Goal: Information Seeking & Learning: Learn about a topic

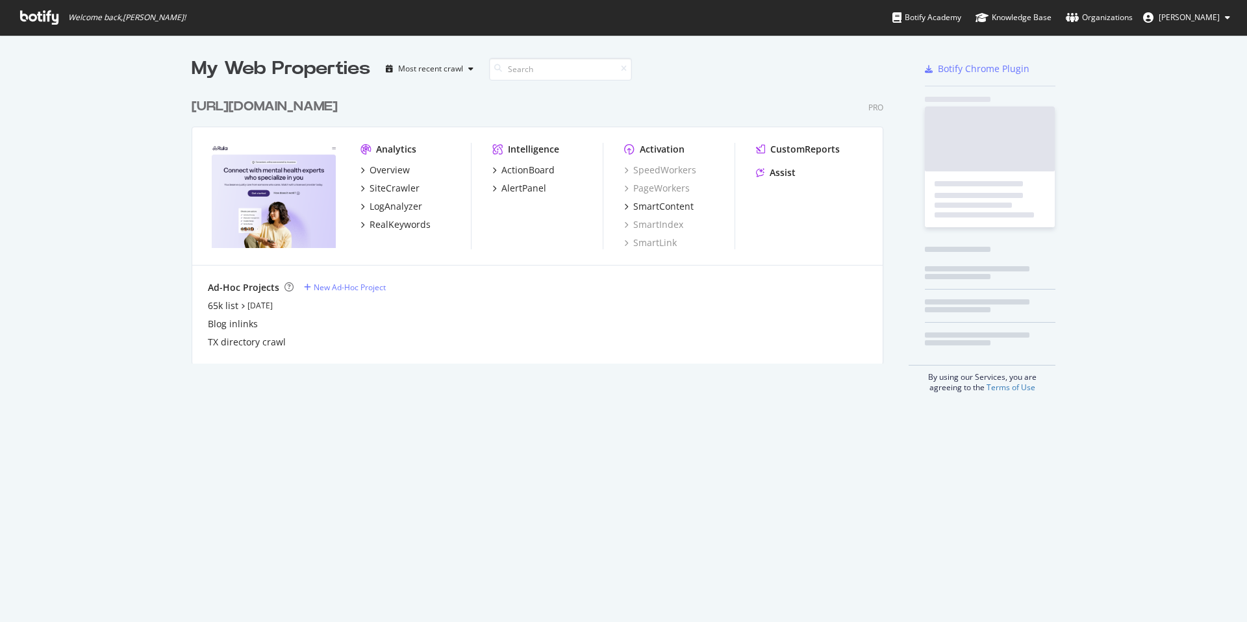
scroll to position [622, 1247]
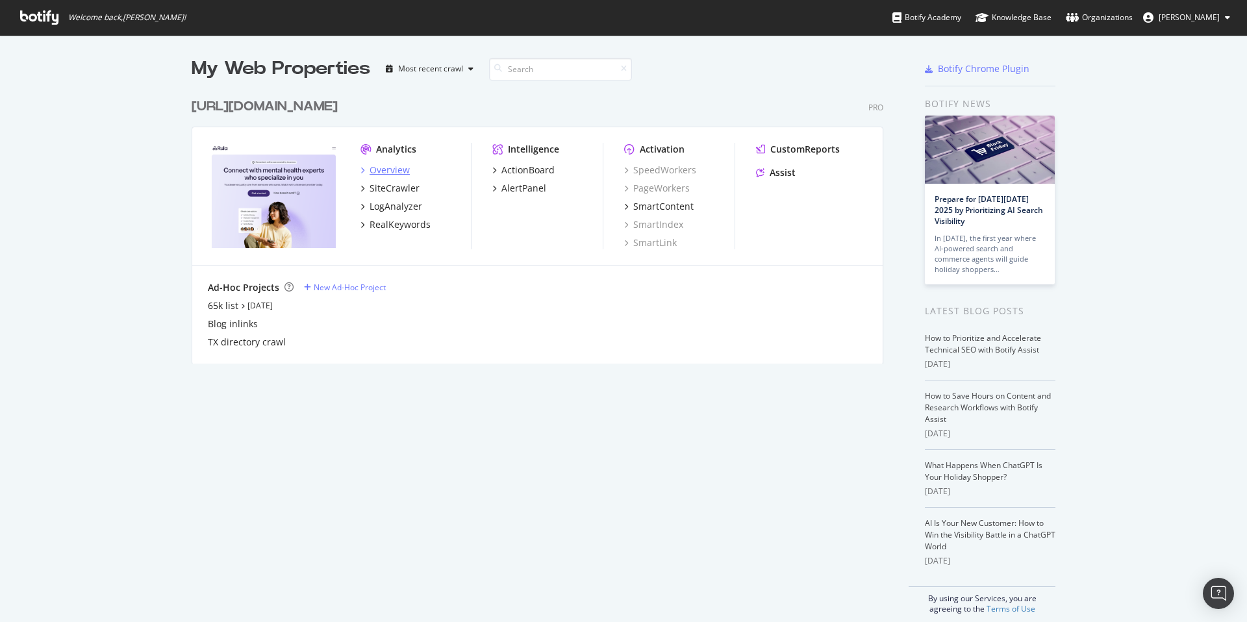
click at [364, 168] on div "Overview" at bounding box center [384, 170] width 49 height 13
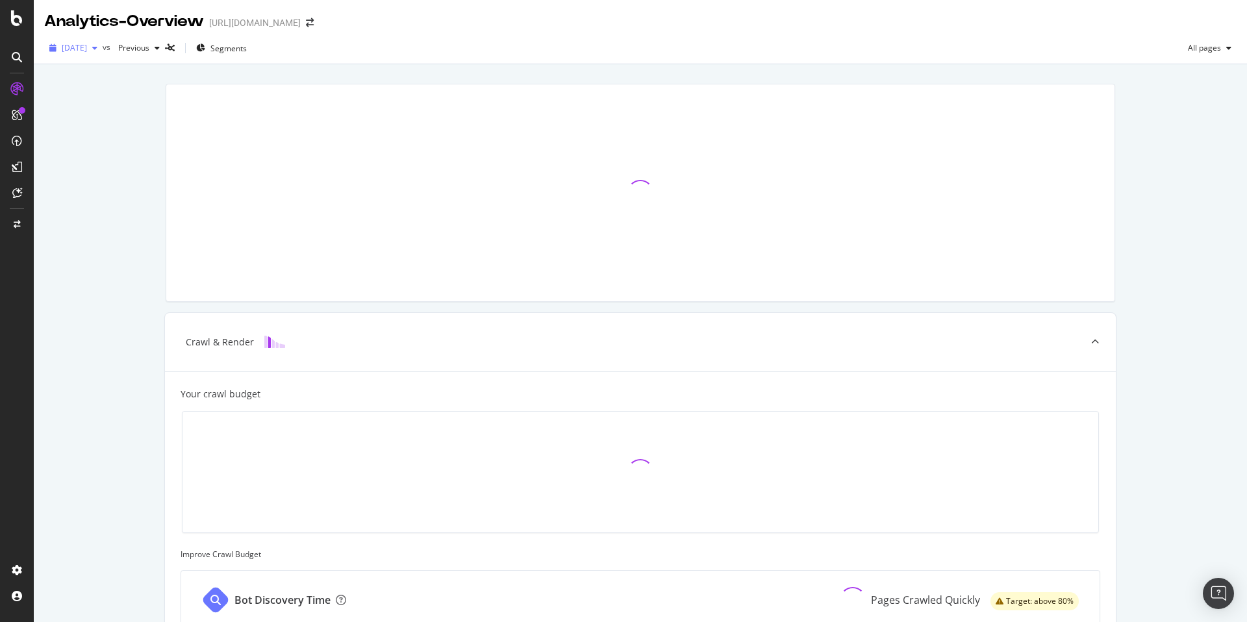
click at [87, 48] on span "[DATE]" at bounding box center [74, 47] width 25 height 11
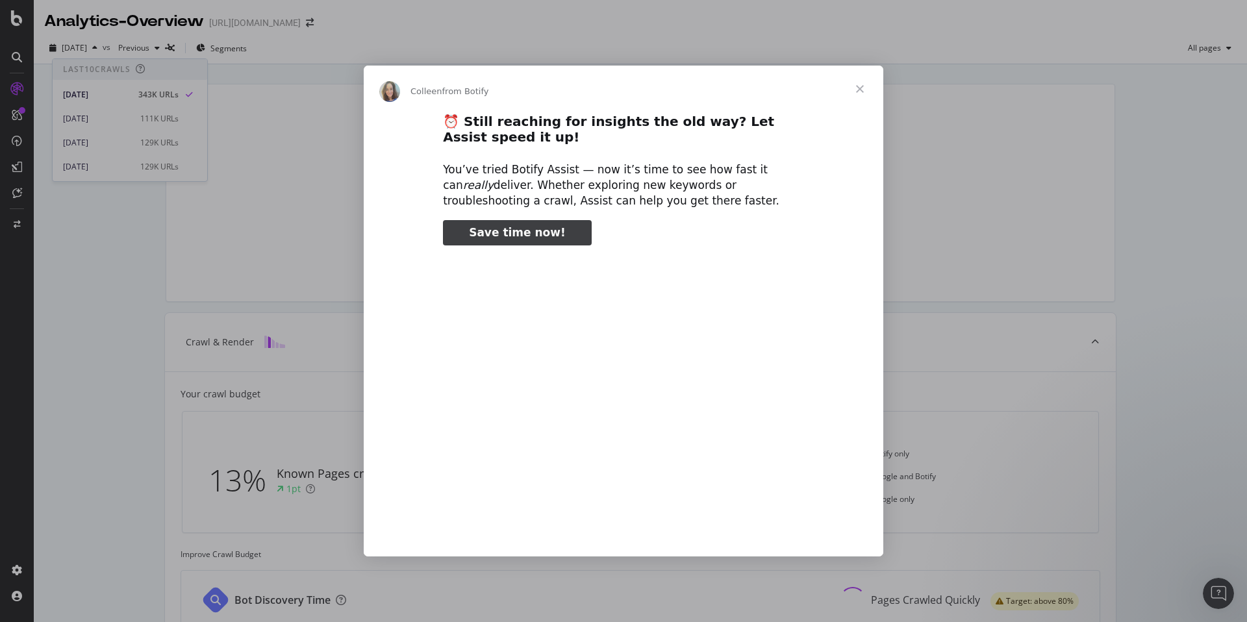
click at [82, 313] on div "Intercom messenger" at bounding box center [623, 311] width 1247 height 622
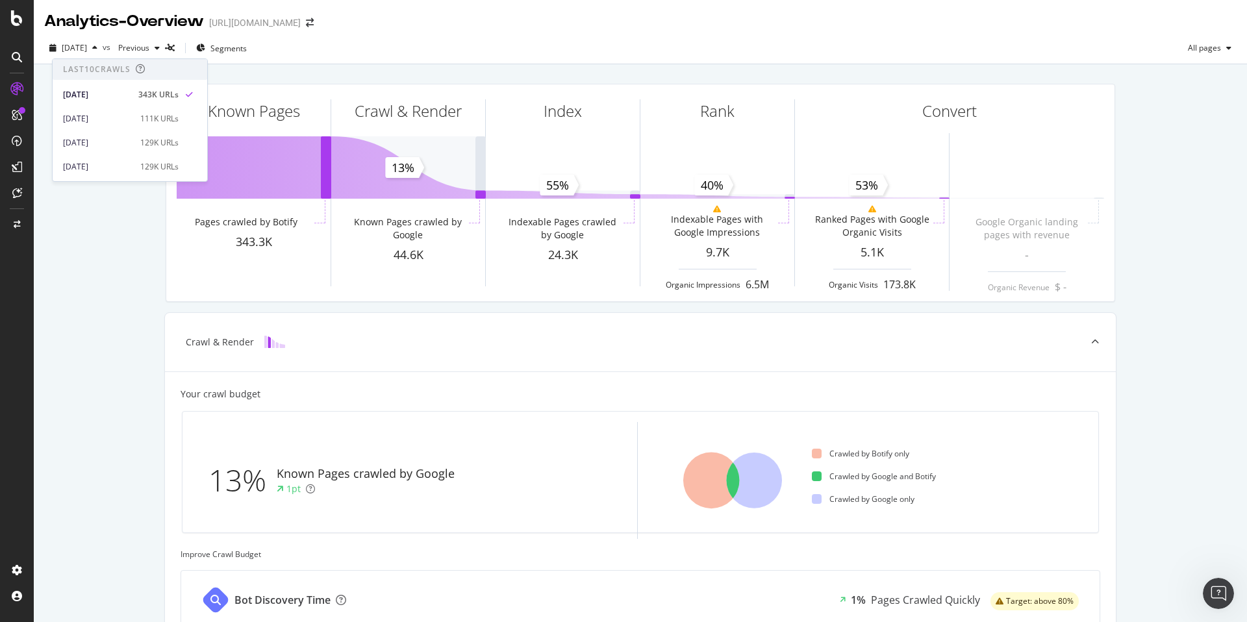
click at [86, 336] on div "Known Pages Pages crawled by Botify 343.3K Crawl & Render Known Pages crawled b…" at bounding box center [640, 536] width 1213 height 944
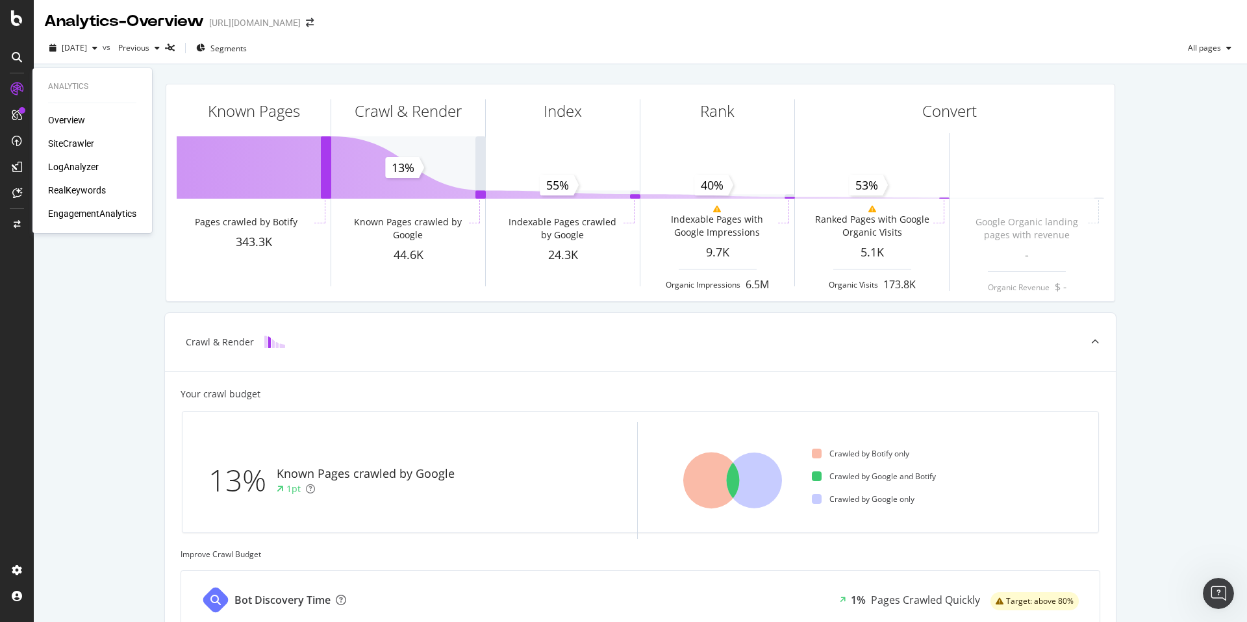
click at [88, 147] on div "SiteCrawler" at bounding box center [71, 143] width 46 height 13
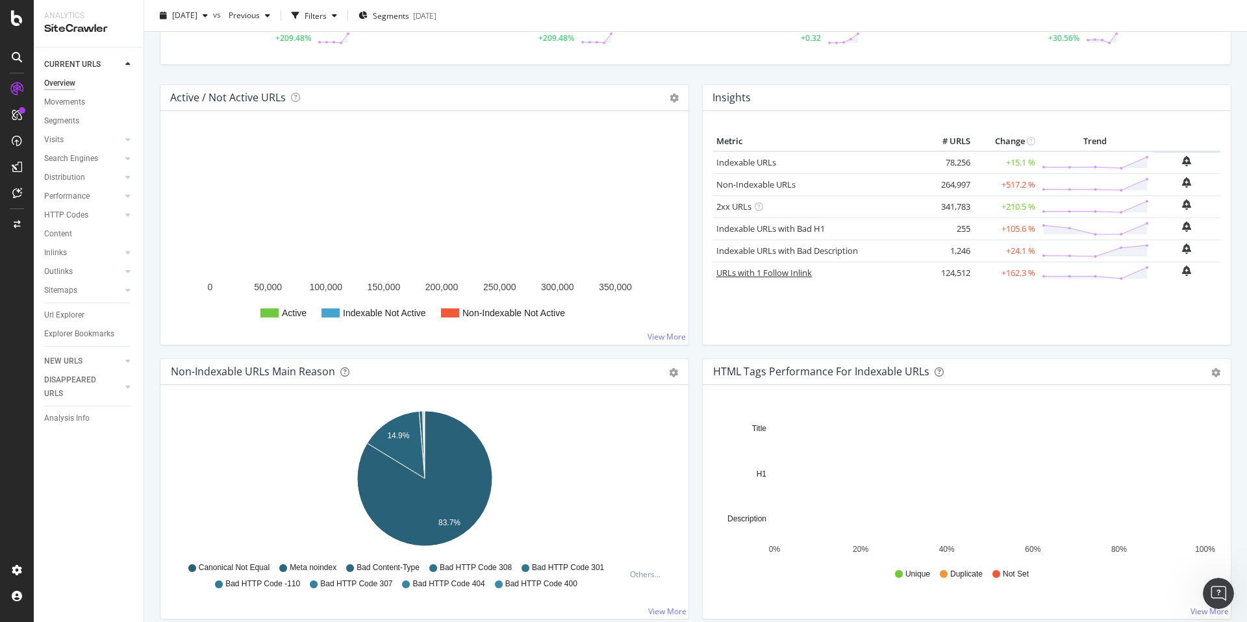
scroll to position [108, 0]
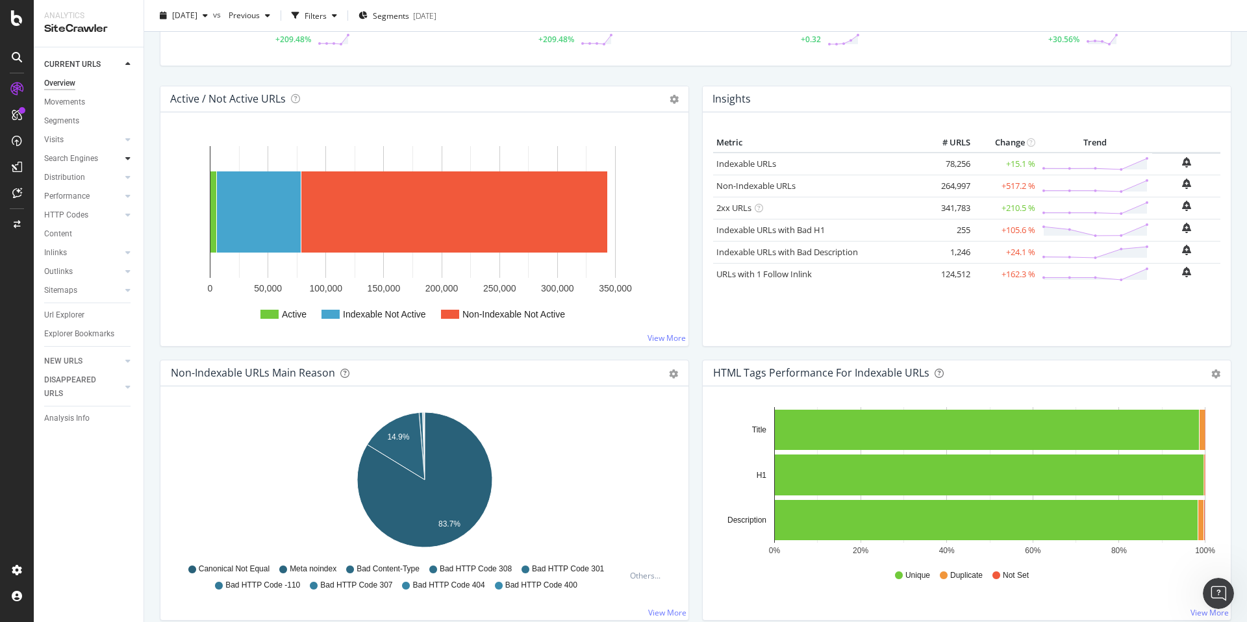
click at [125, 159] on icon at bounding box center [127, 159] width 5 height 8
click at [125, 137] on icon at bounding box center [127, 140] width 5 height 8
click at [127, 238] on div at bounding box center [127, 233] width 13 height 13
click at [134, 275] on div "HTTP Codes" at bounding box center [93, 271] width 99 height 19
click at [125, 330] on icon at bounding box center [127, 328] width 5 height 8
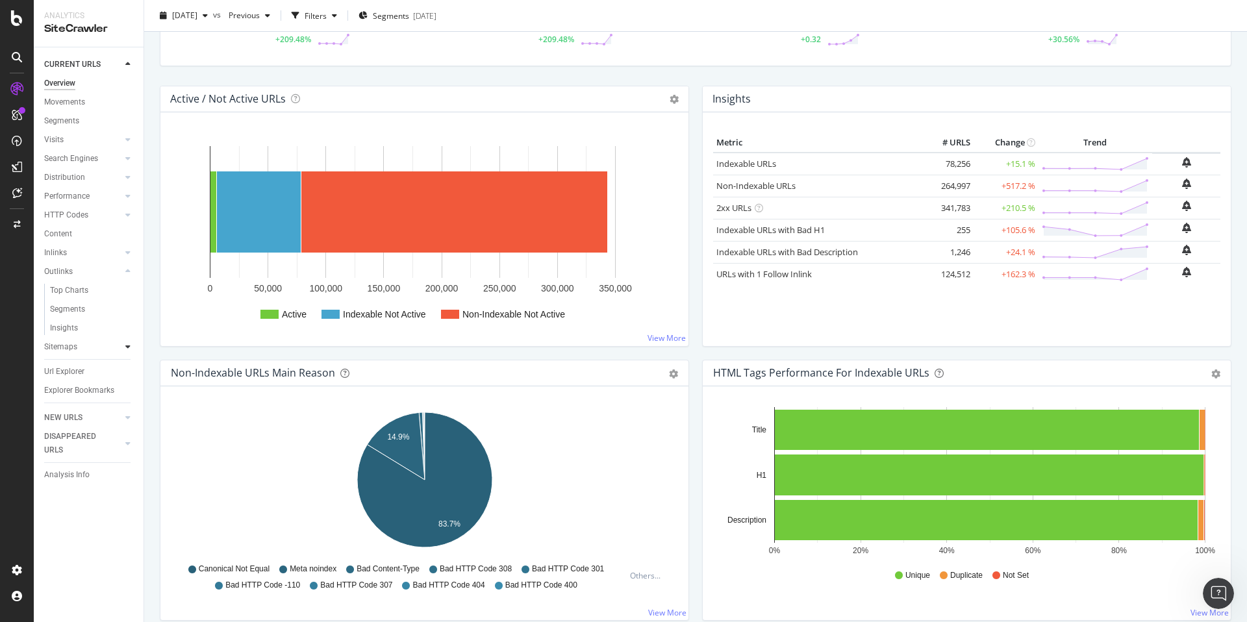
click at [125, 348] on icon at bounding box center [127, 347] width 5 height 8
click at [128, 144] on div at bounding box center [127, 139] width 13 height 13
click at [122, 196] on div at bounding box center [127, 196] width 13 height 13
click at [79, 160] on div "Search Engines" at bounding box center [71, 159] width 54 height 14
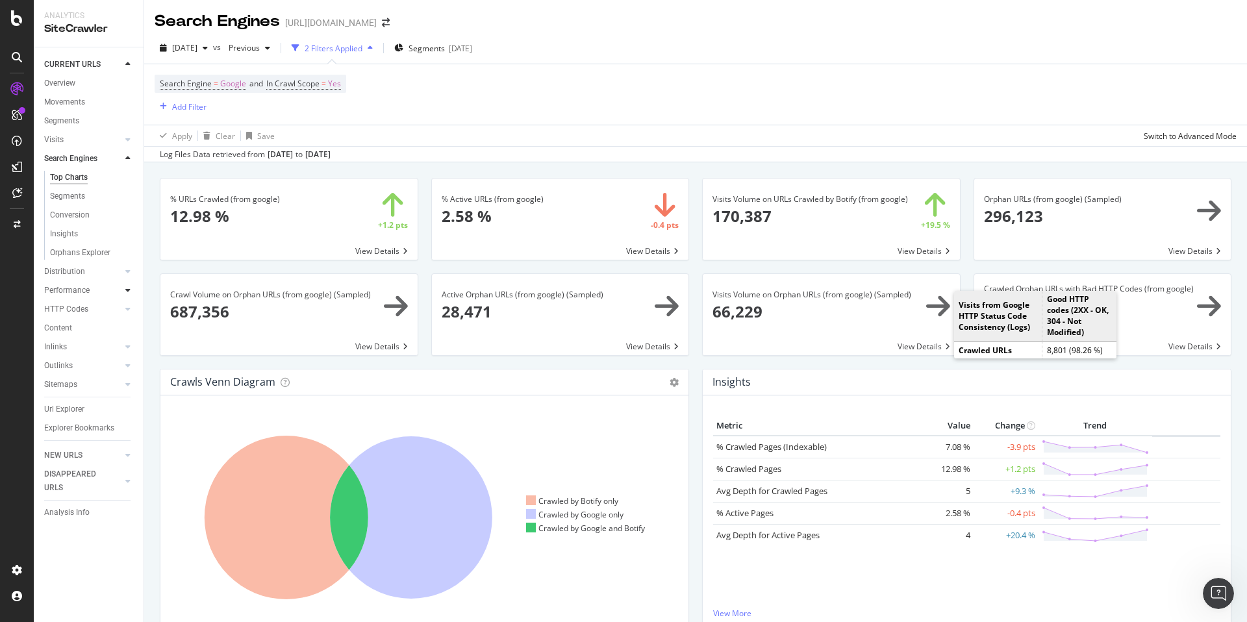
click at [125, 288] on icon at bounding box center [127, 290] width 5 height 8
click at [69, 192] on div "CustomReports" at bounding box center [80, 198] width 64 height 13
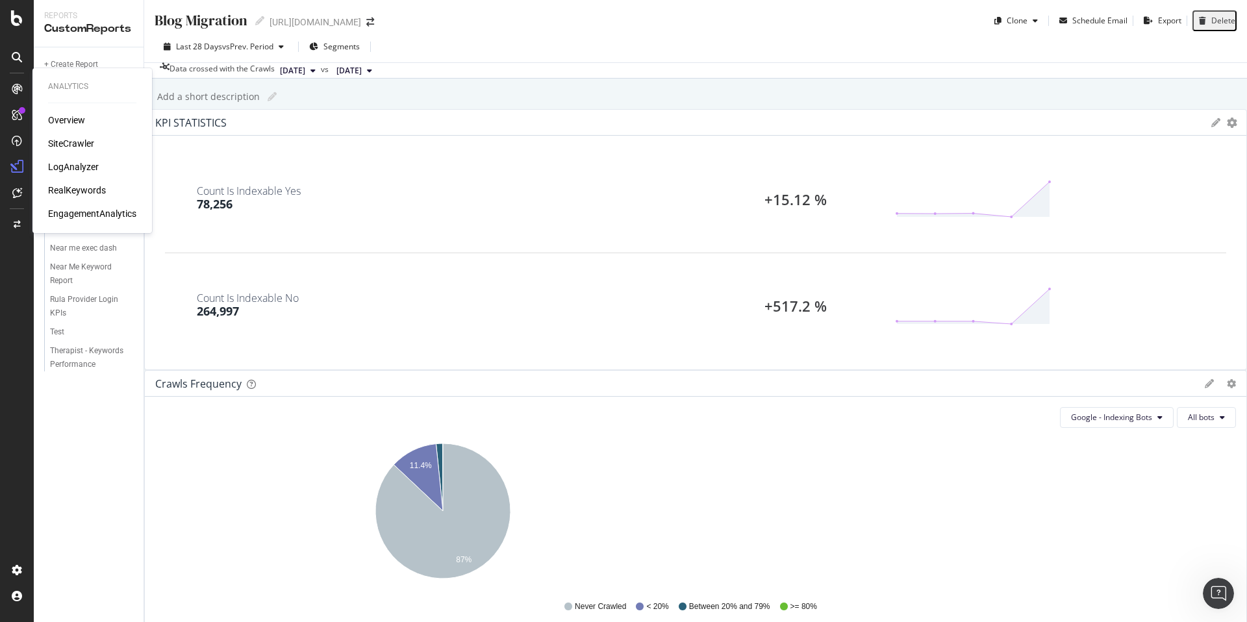
click at [82, 121] on div "Overview" at bounding box center [66, 120] width 37 height 13
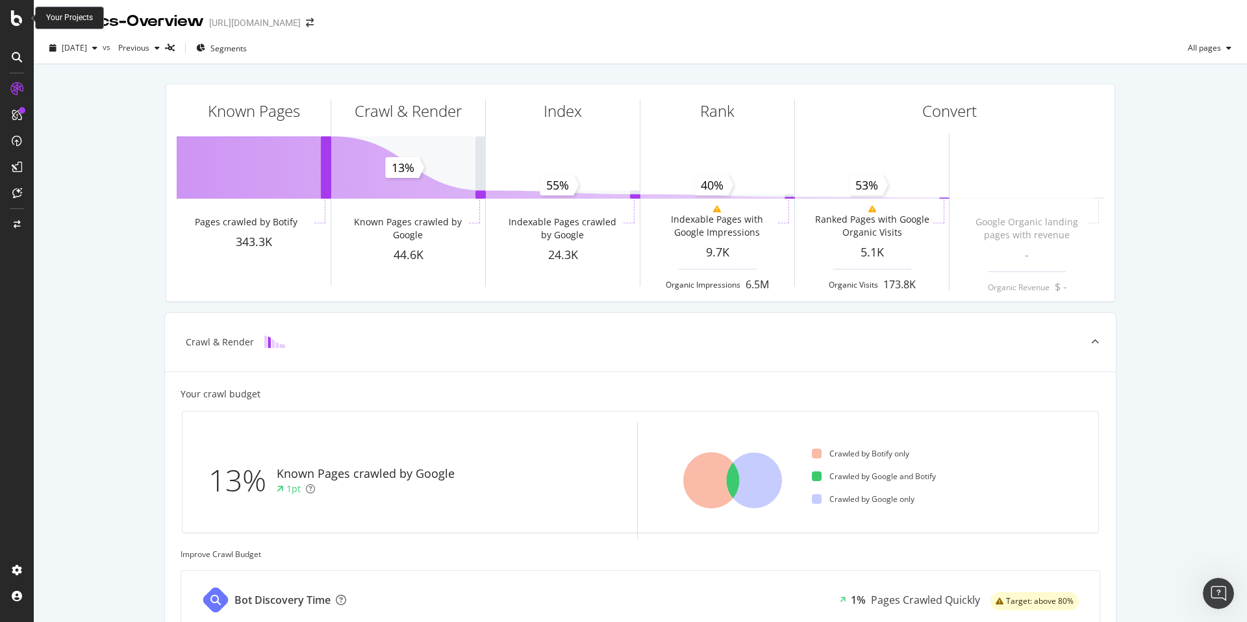
click at [21, 20] on icon at bounding box center [17, 18] width 12 height 16
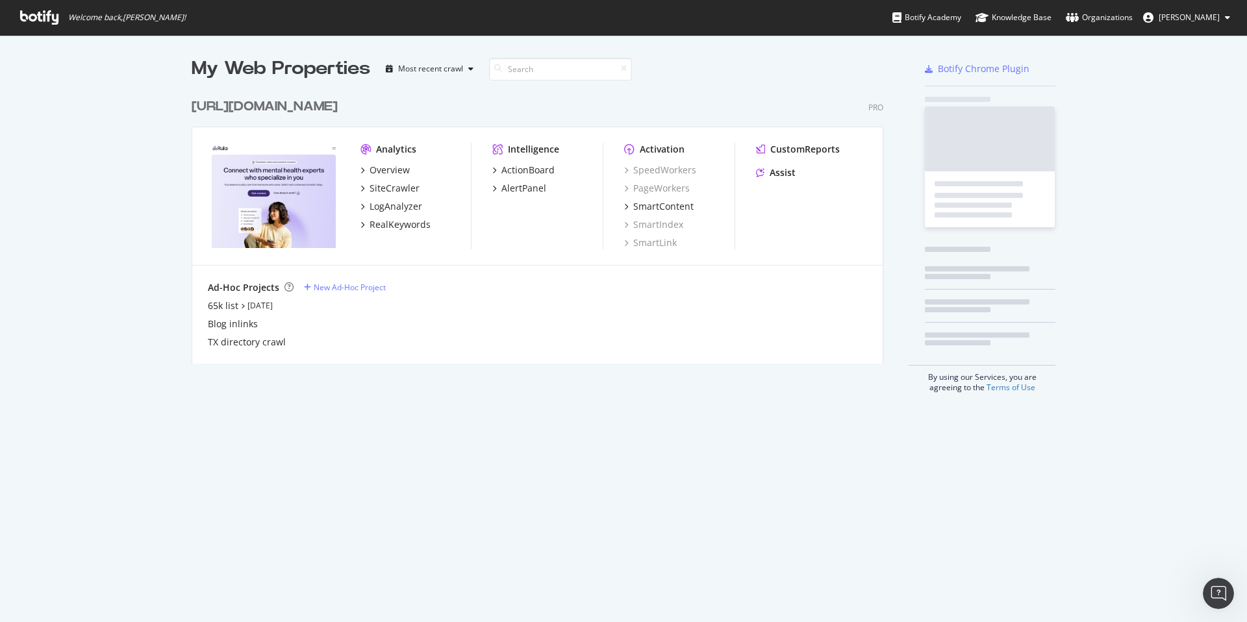
scroll to position [622, 1247]
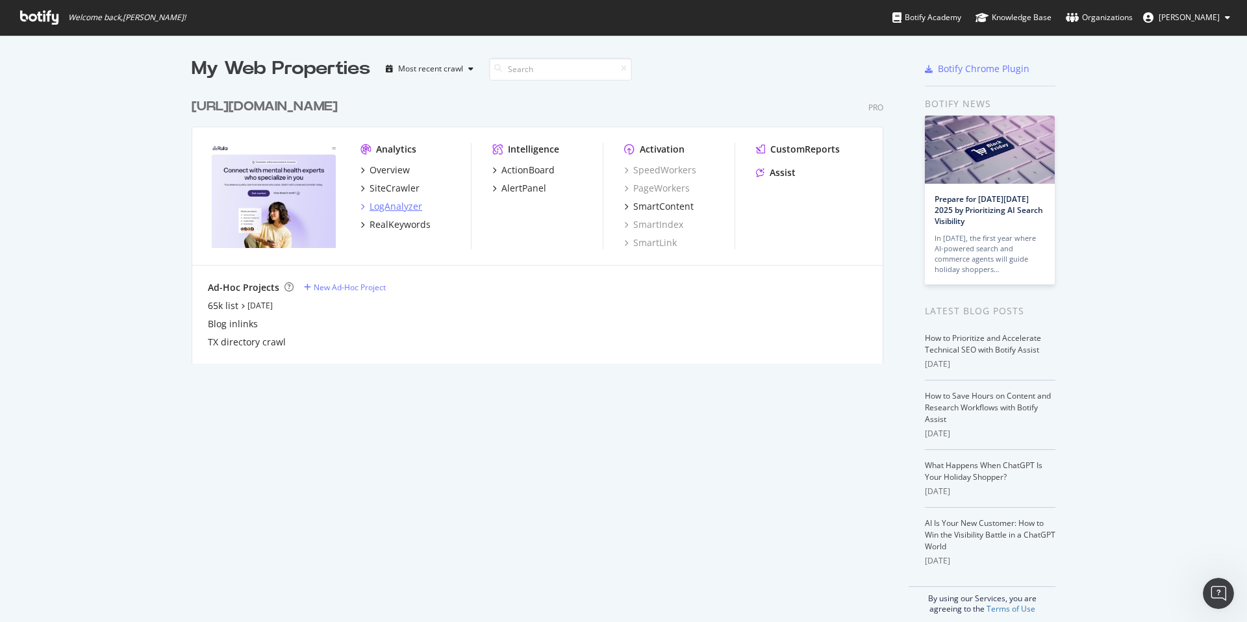
click at [394, 203] on div "LogAnalyzer" at bounding box center [395, 206] width 53 height 13
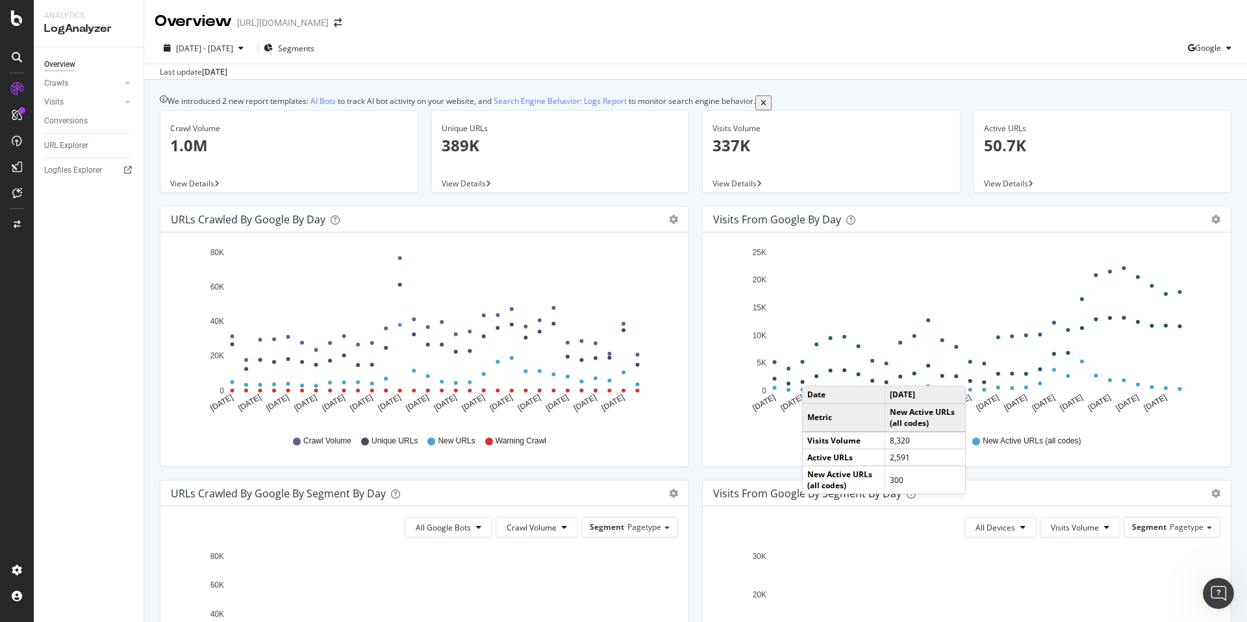
scroll to position [1, 0]
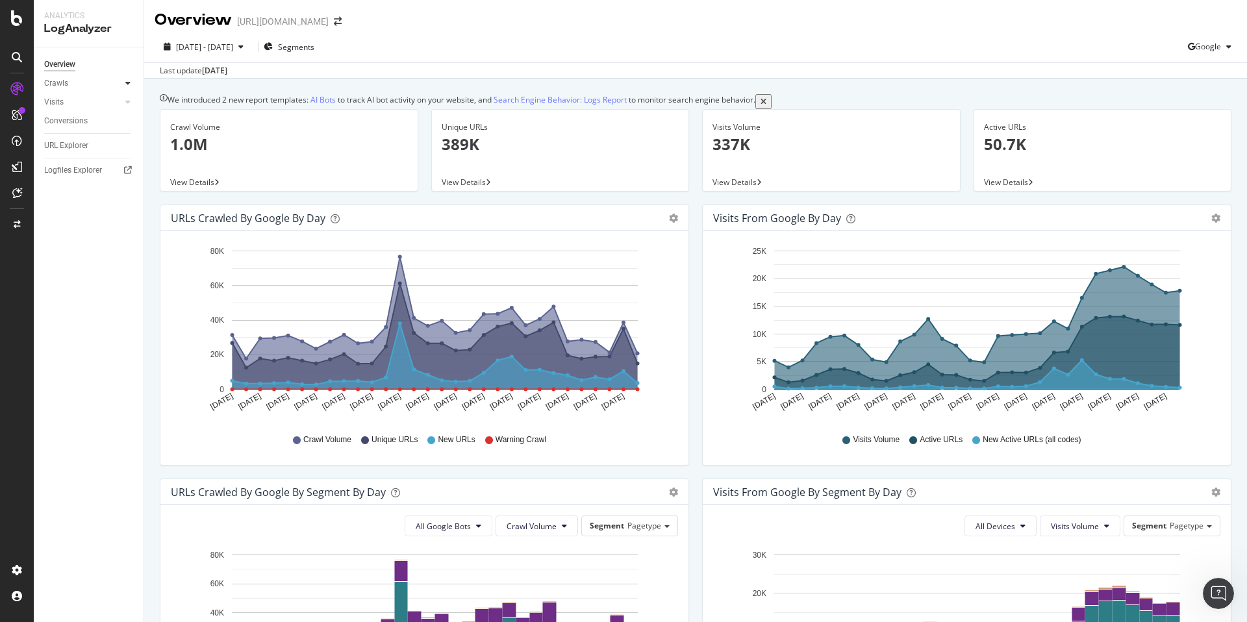
click at [132, 82] on div at bounding box center [127, 83] width 13 height 13
click at [131, 190] on div at bounding box center [127, 190] width 13 height 13
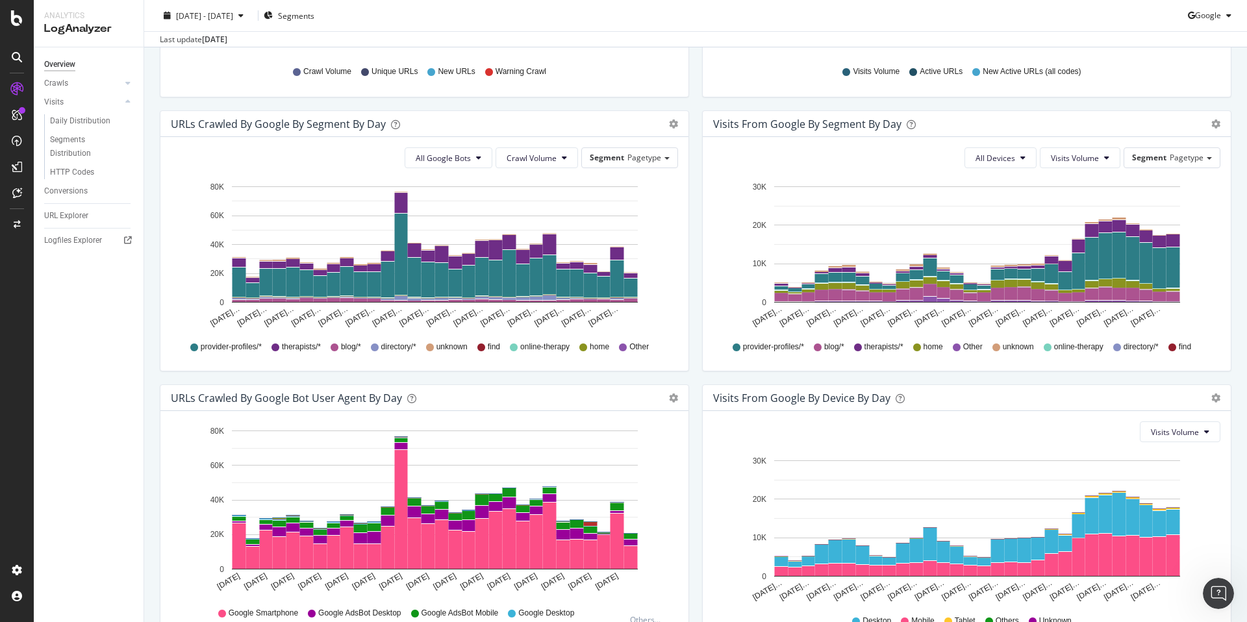
scroll to position [370, 0]
click at [452, 163] on span "All Google Bots" at bounding box center [443, 157] width 55 height 11
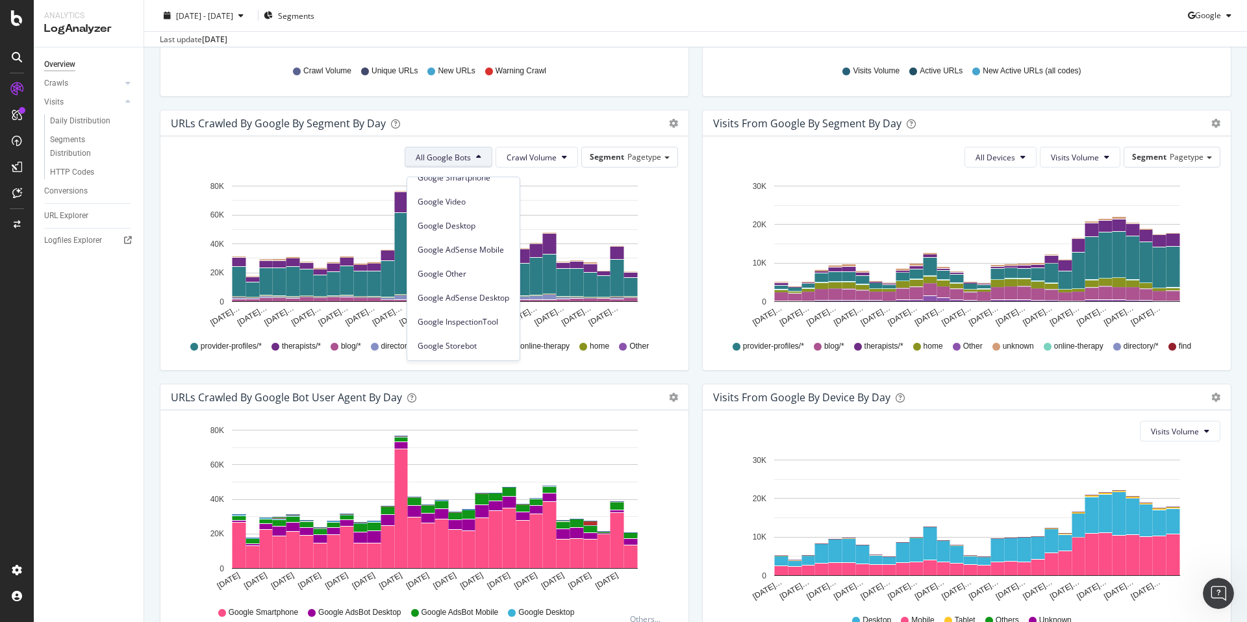
scroll to position [0, 0]
click at [670, 213] on icon "[DATE]… [DATE]… [DATE]… [DATE]… [DATE]… [DATE]… [DATE]… [DATE]… [DATE]… [DATE]……" at bounding box center [424, 253] width 507 height 151
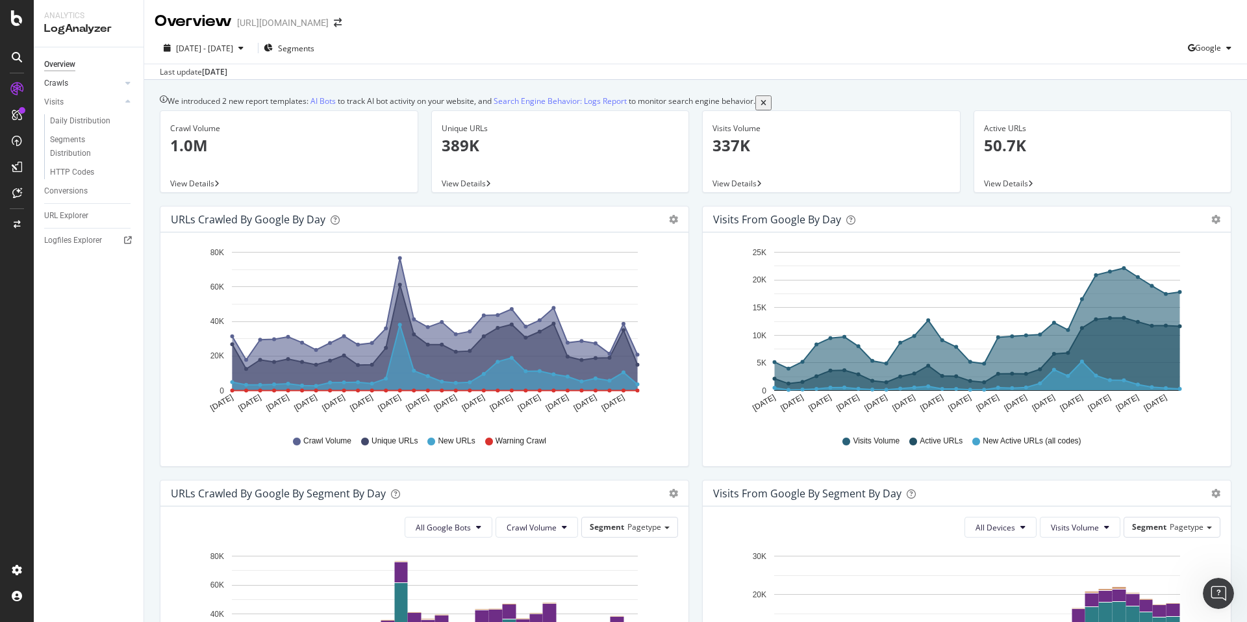
click at [110, 79] on div at bounding box center [114, 83] width 13 height 13
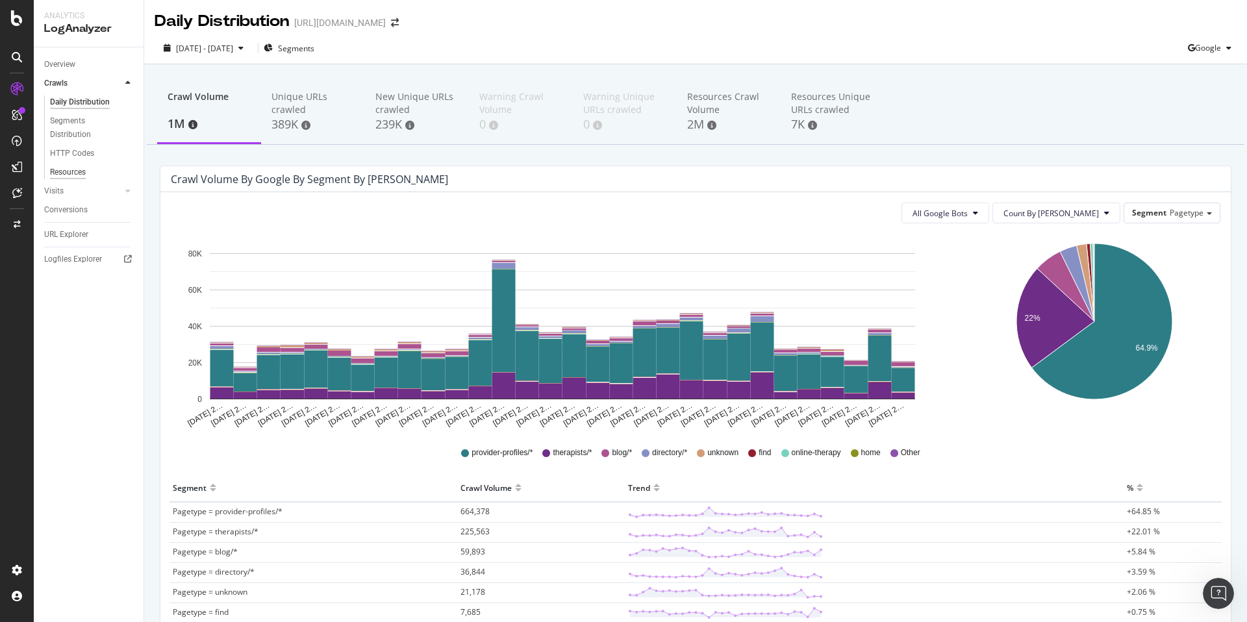
click at [66, 175] on div "Resources" at bounding box center [68, 173] width 36 height 14
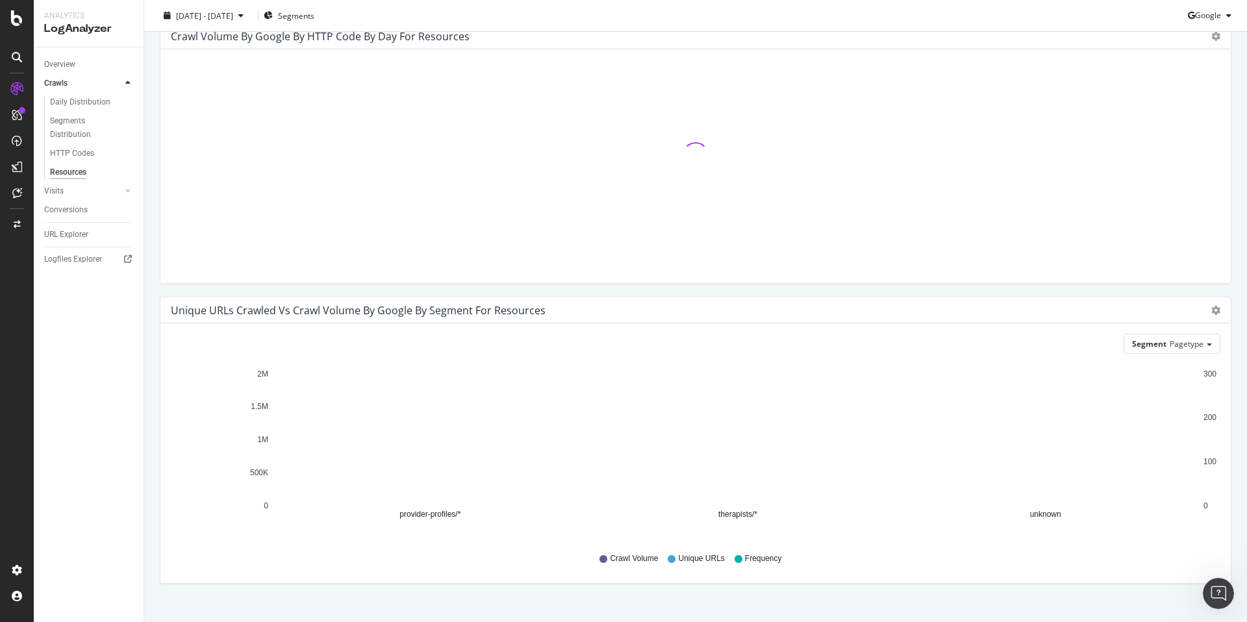
scroll to position [173, 0]
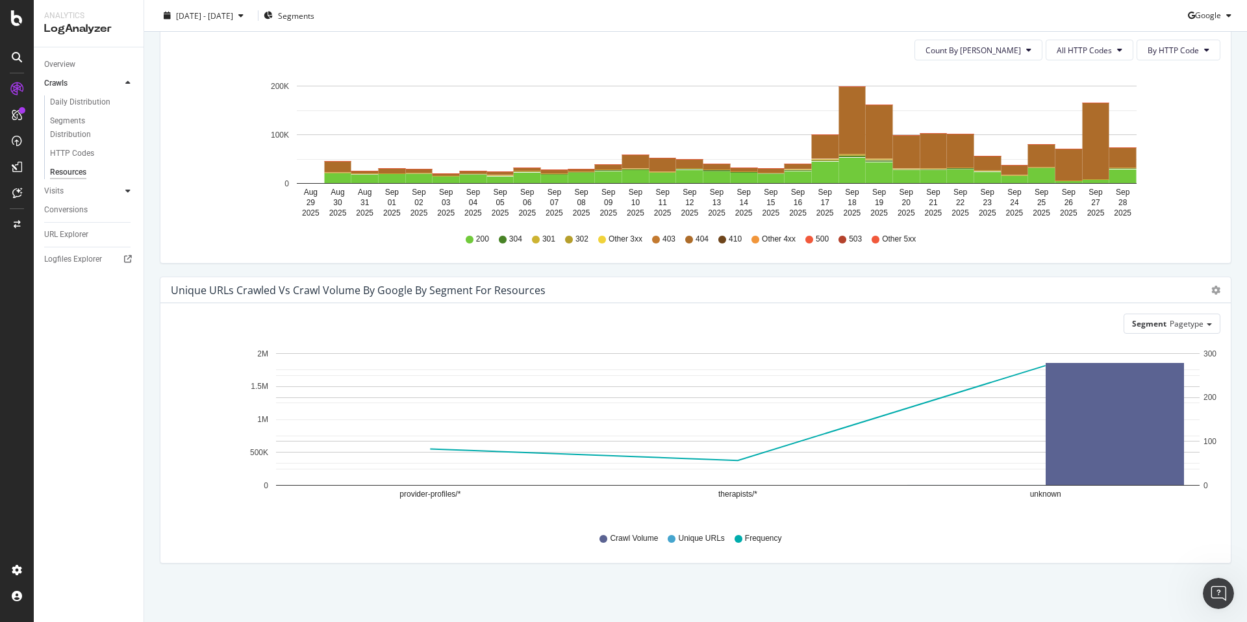
click at [123, 190] on div at bounding box center [127, 190] width 13 height 13
click at [72, 194] on div "Conversions" at bounding box center [66, 191] width 44 height 14
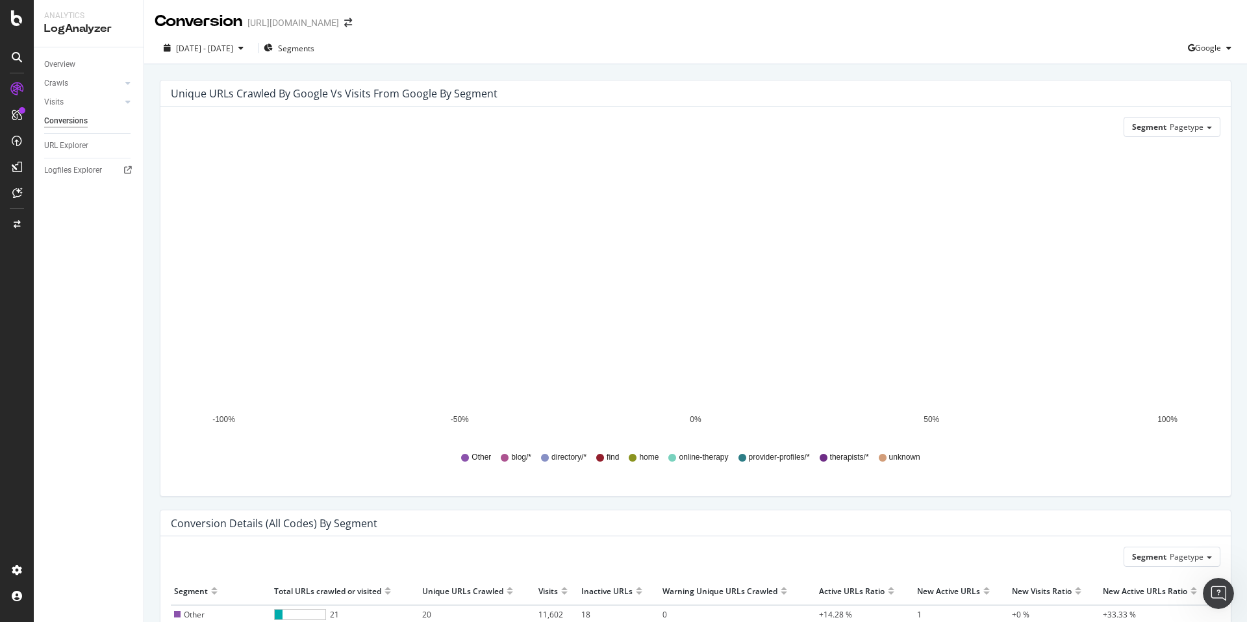
scroll to position [285, 0]
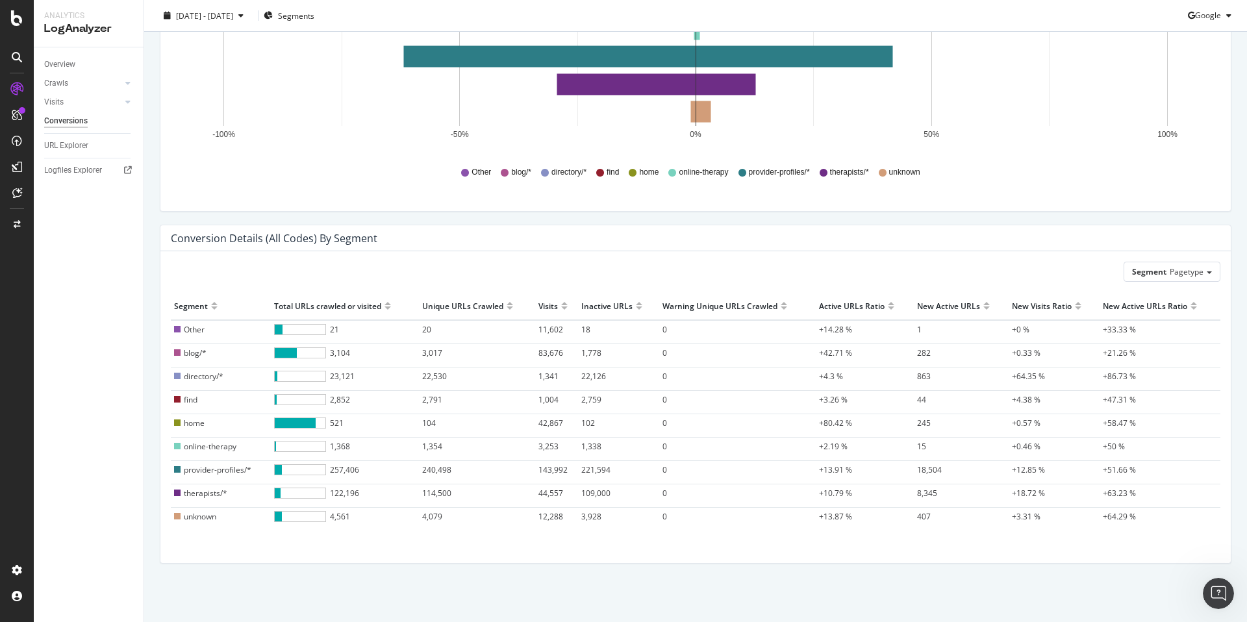
click at [12, 55] on icon at bounding box center [17, 57] width 10 height 10
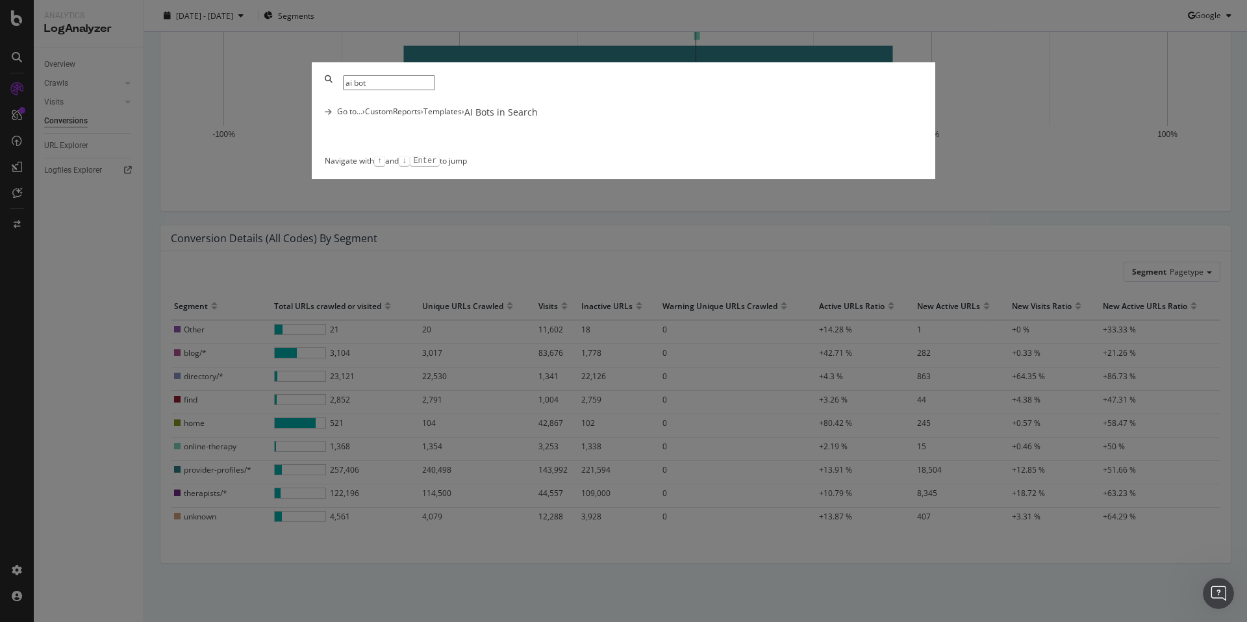
type input "ai bot"
click at [538, 119] on div "AI Bots in Search" at bounding box center [500, 112] width 73 height 13
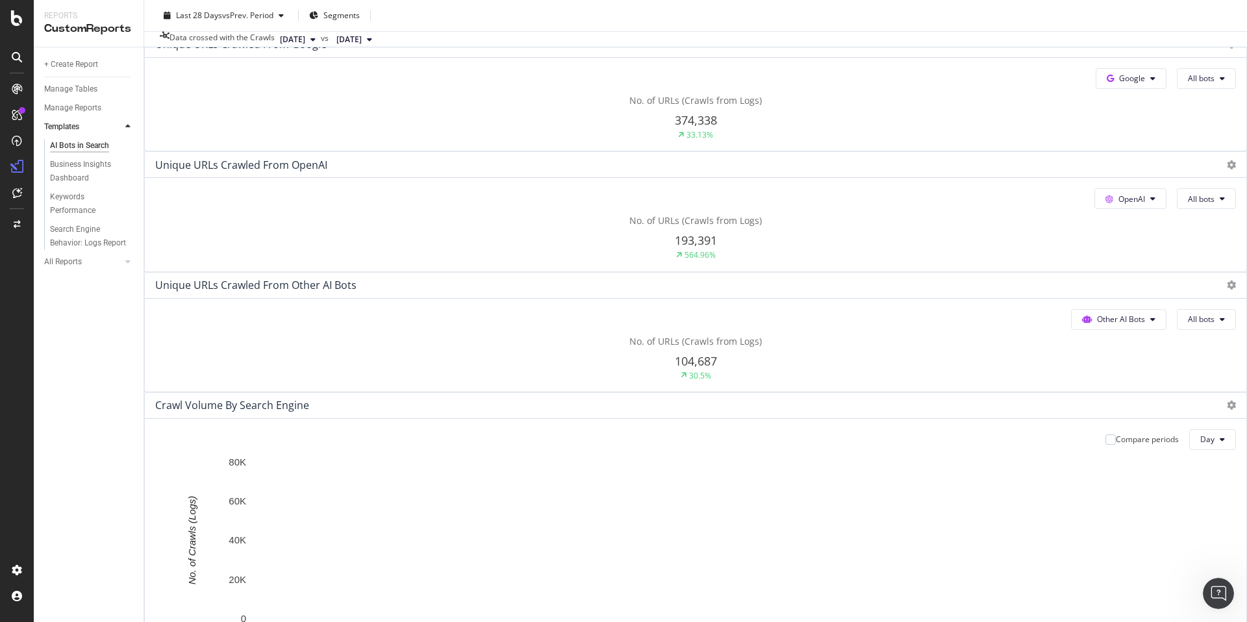
scroll to position [251, 0]
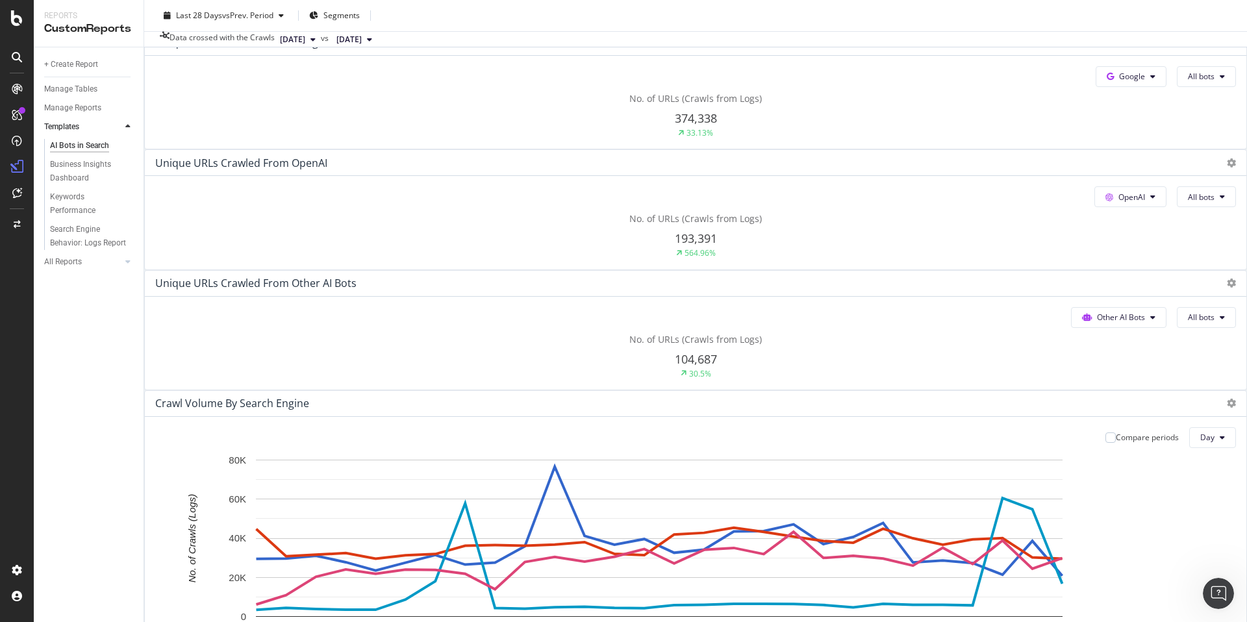
click at [472, 138] on div "No. of URLs (Crawls from Logs) 374,338 33.13%" at bounding box center [695, 115] width 1081 height 46
click at [1096, 87] on button "Google" at bounding box center [1131, 76] width 71 height 21
click at [489, 138] on div "No. of URLs (Crawls from Logs) 374,338 33.13%" at bounding box center [695, 115] width 1081 height 46
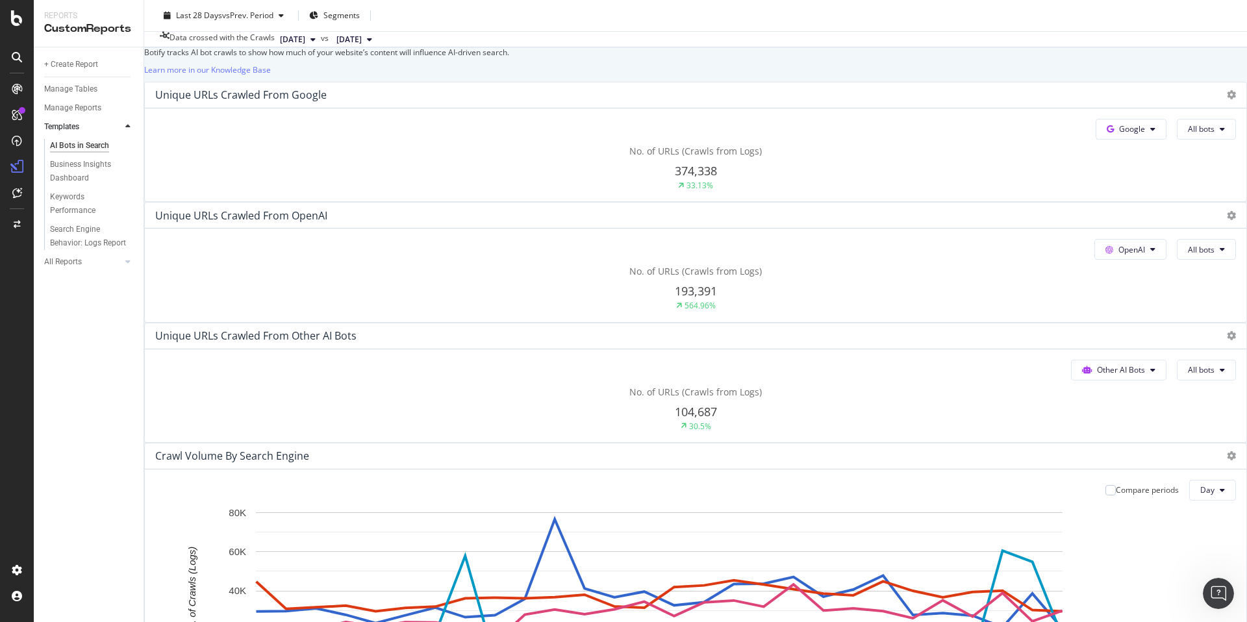
scroll to position [208, 0]
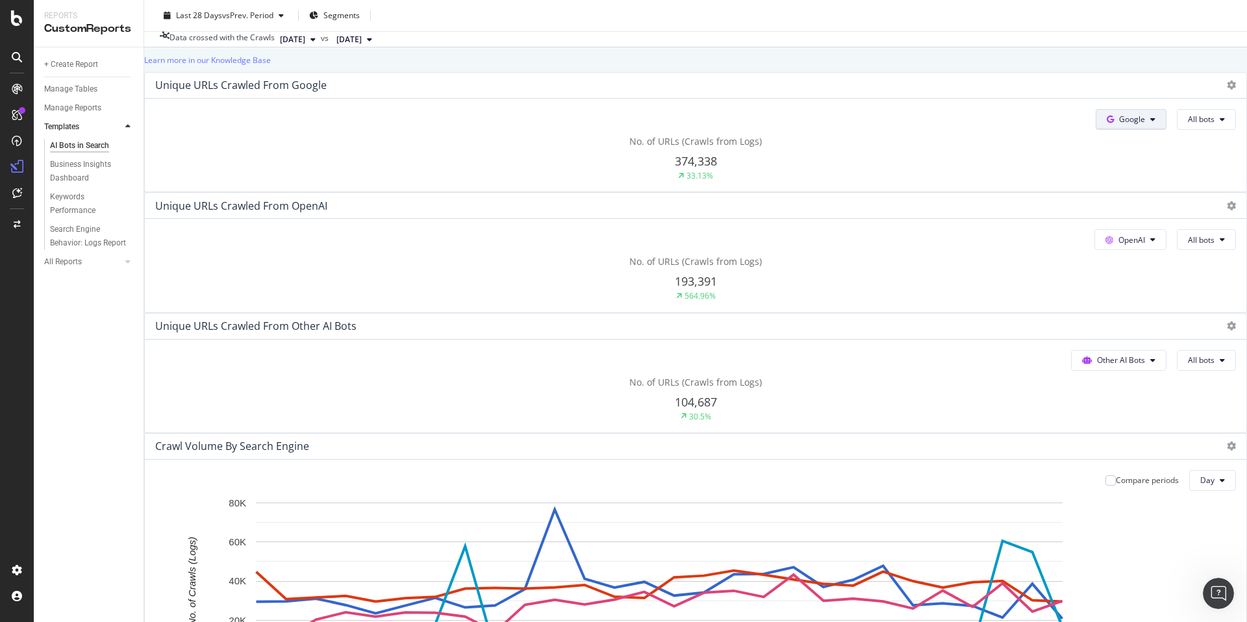
click at [1096, 130] on button "Google" at bounding box center [1131, 119] width 71 height 21
click at [241, 181] on div "No. of URLs (Crawls from Logs) 374,338 33.13%" at bounding box center [695, 158] width 1081 height 46
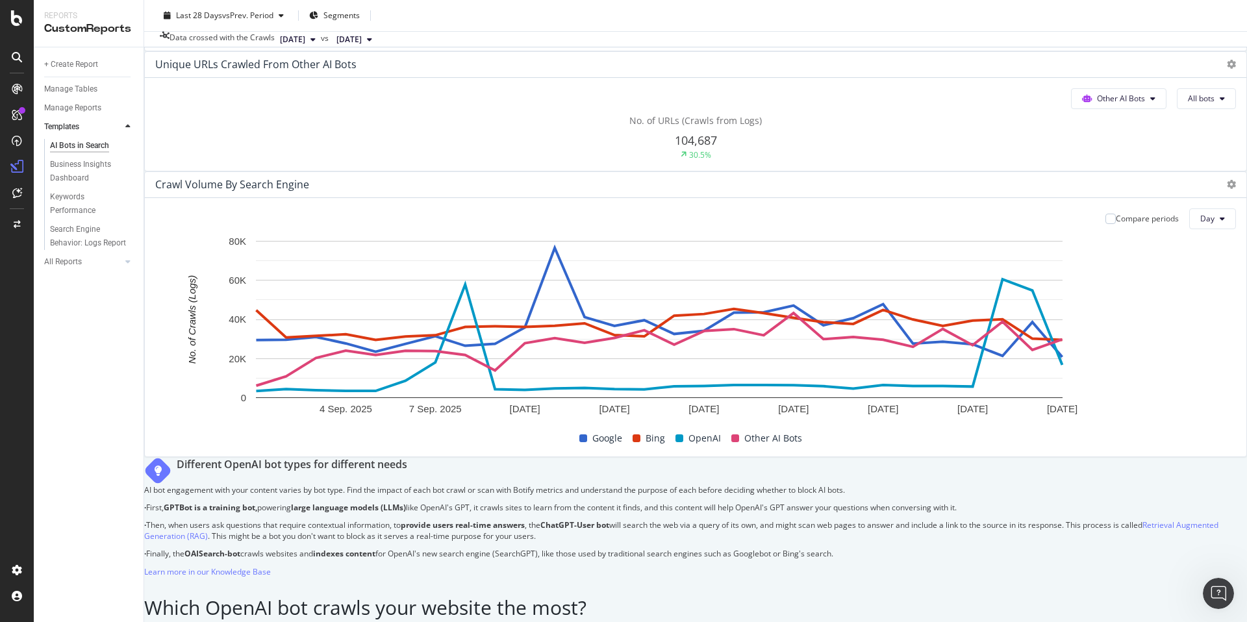
scroll to position [473, 0]
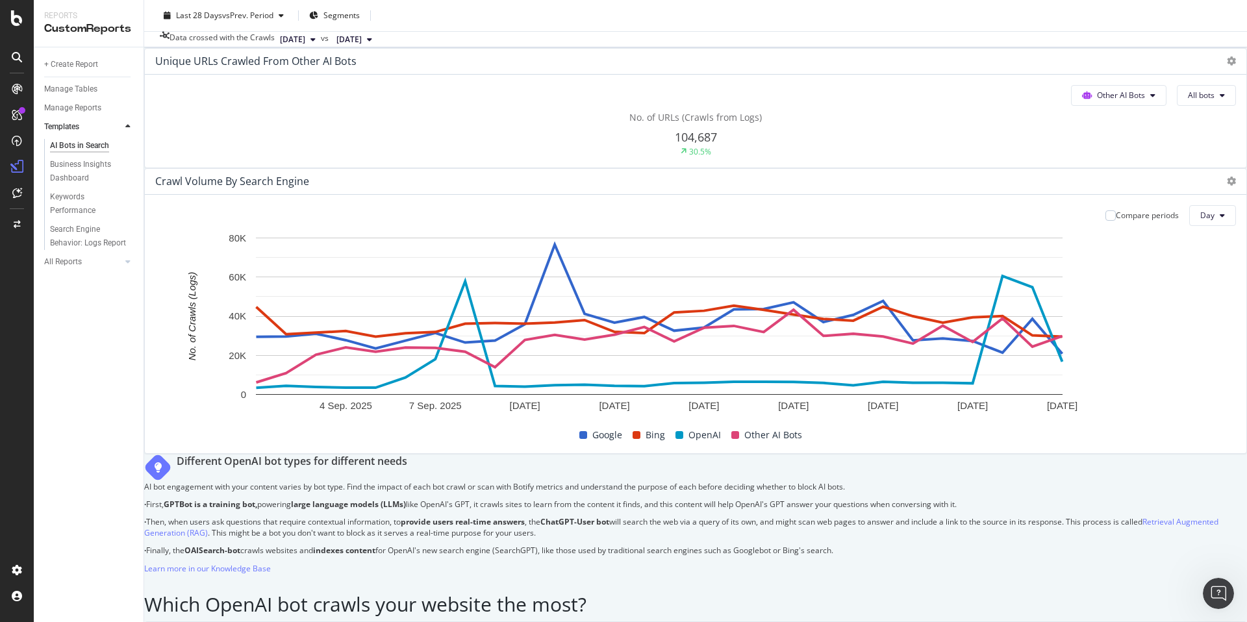
click at [156, 268] on div "AI Bots in Search AI Bots in Search [URL][DOMAIN_NAME] Clone Schedule Email Exp…" at bounding box center [695, 311] width 1103 height 622
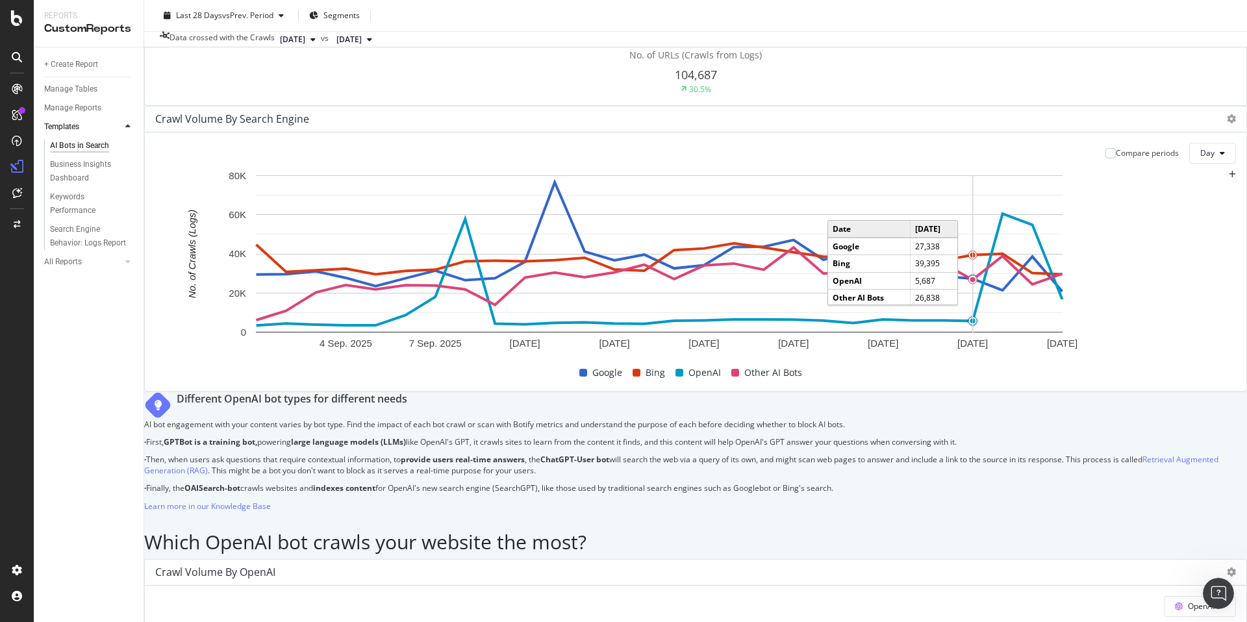
scroll to position [537, 0]
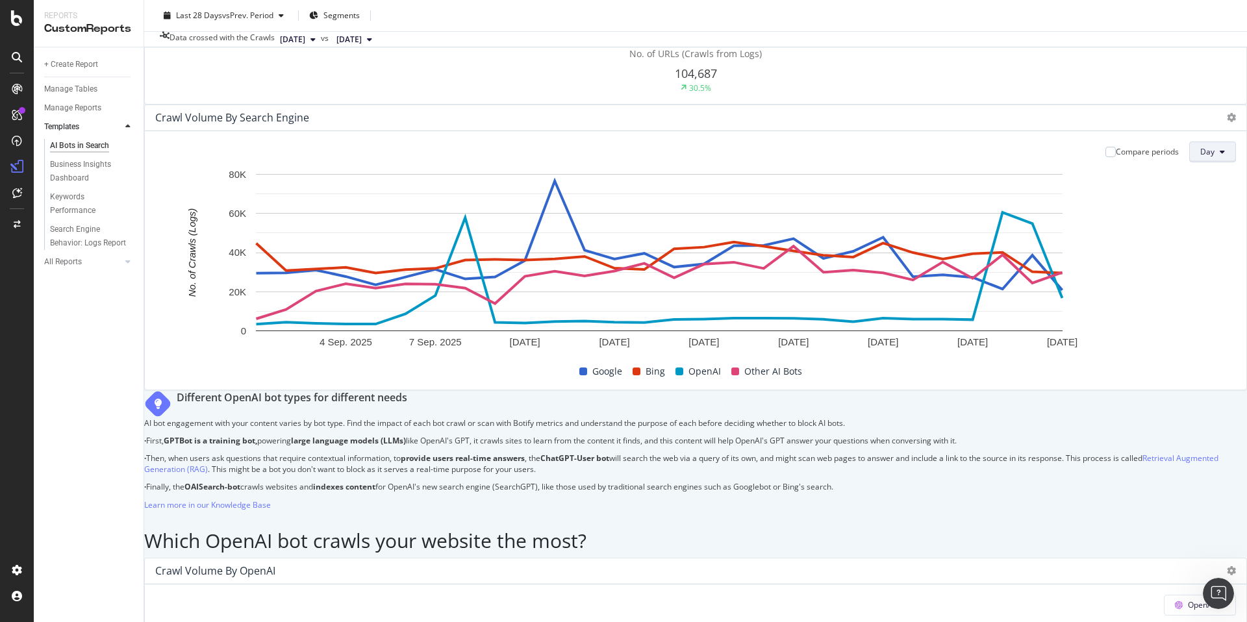
click at [1200, 157] on span "Day" at bounding box center [1207, 151] width 14 height 11
click at [1177, 280] on span "Month" at bounding box center [1175, 279] width 23 height 12
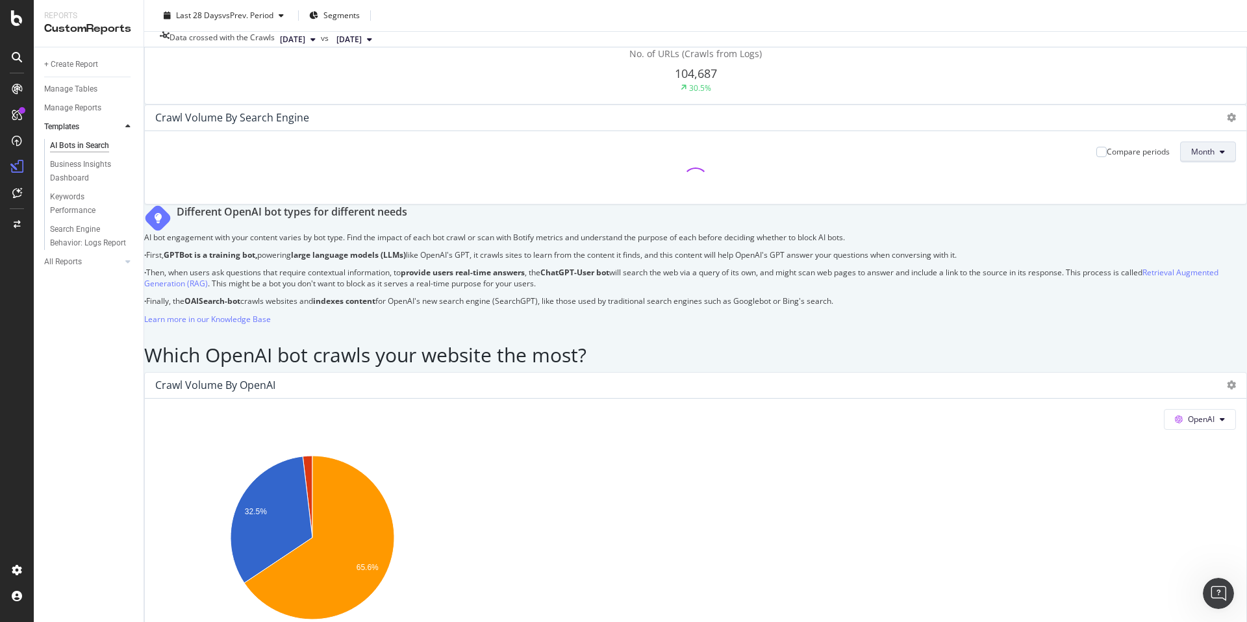
click at [1191, 162] on button "Month" at bounding box center [1208, 152] width 56 height 21
click at [1178, 258] on span "Week" at bounding box center [1166, 255] width 25 height 12
click at [1099, 157] on div "Compare periods" at bounding box center [1135, 151] width 73 height 11
click at [1089, 162] on div "Compare periods Week" at bounding box center [1162, 152] width 147 height 21
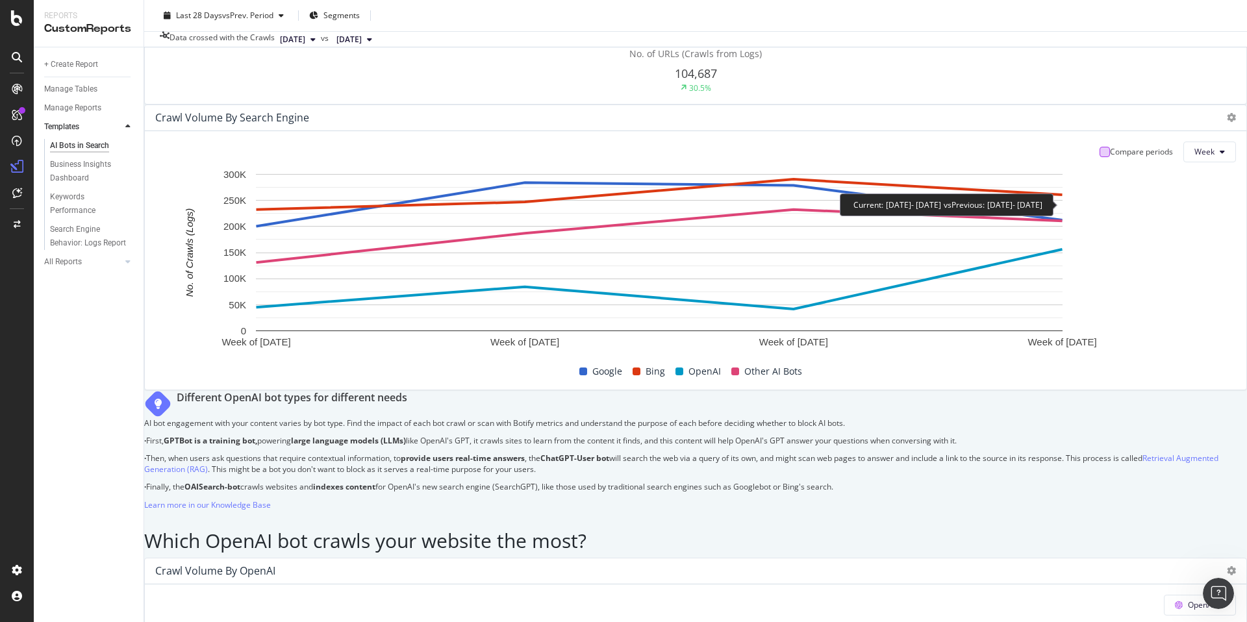
click at [1099, 157] on div at bounding box center [1104, 152] width 10 height 10
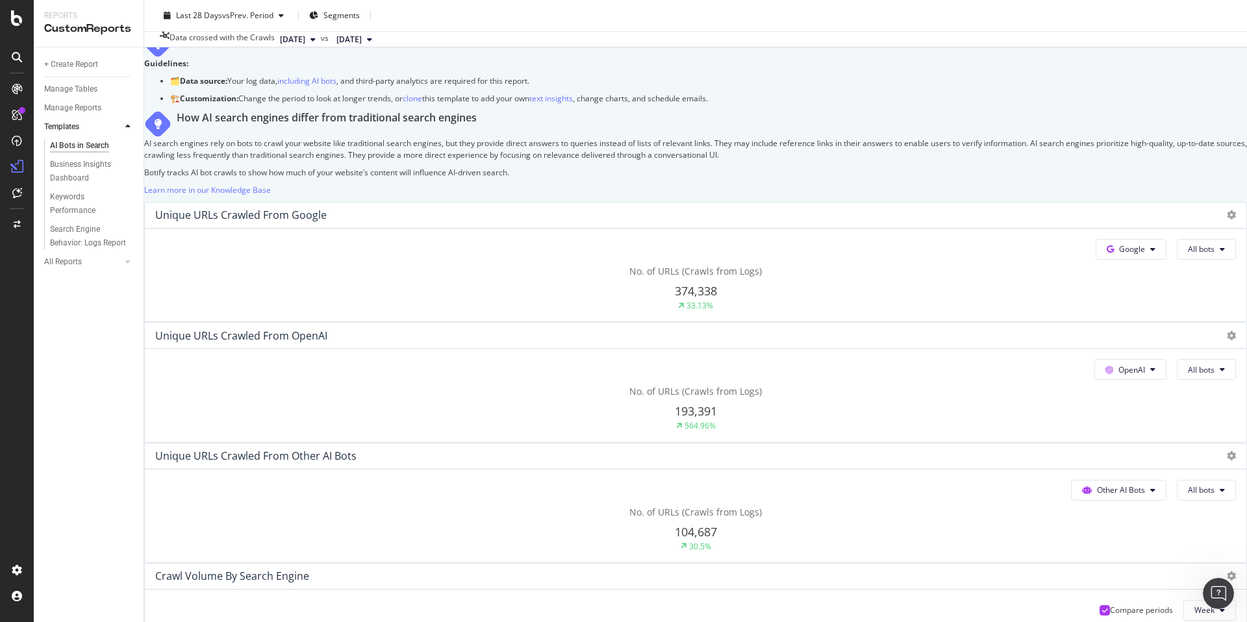
scroll to position [0, 0]
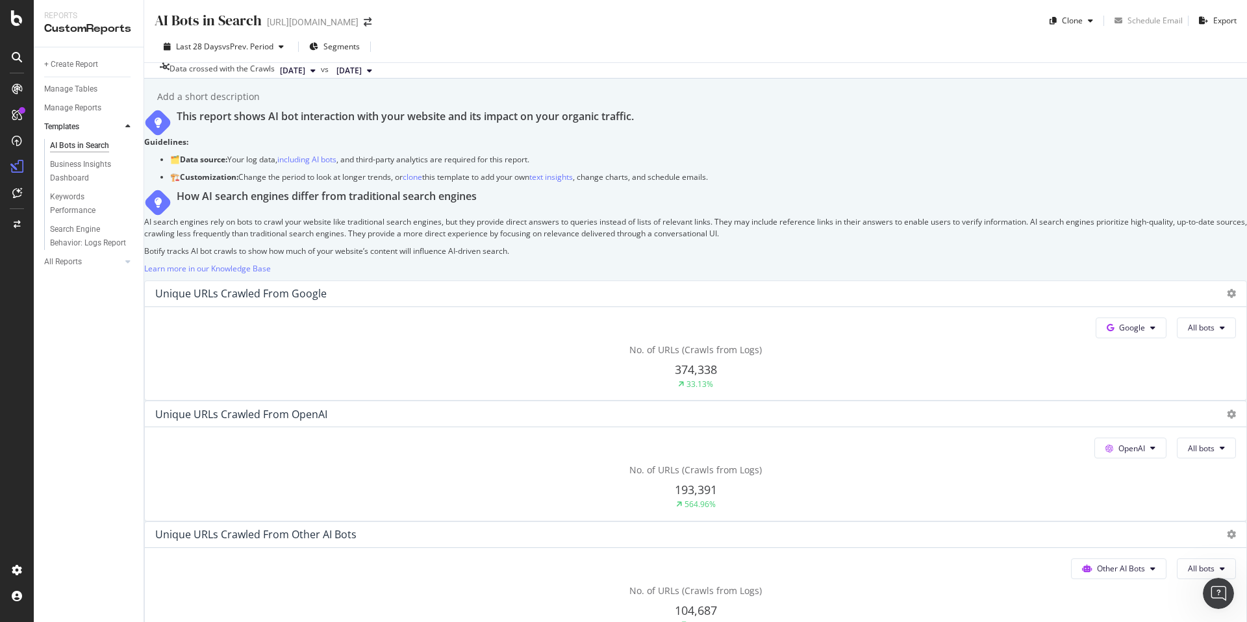
click at [305, 68] on span "[DATE]" at bounding box center [292, 71] width 25 height 12
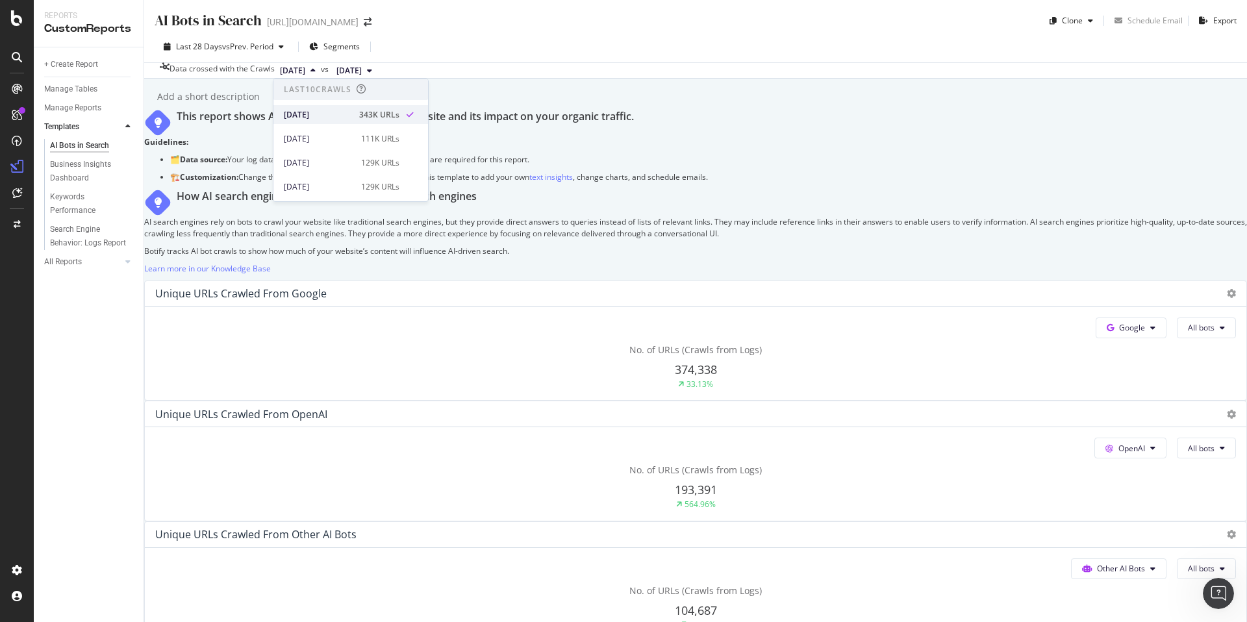
scroll to position [1, 0]
click at [340, 117] on div "[DATE]" at bounding box center [318, 114] width 68 height 12
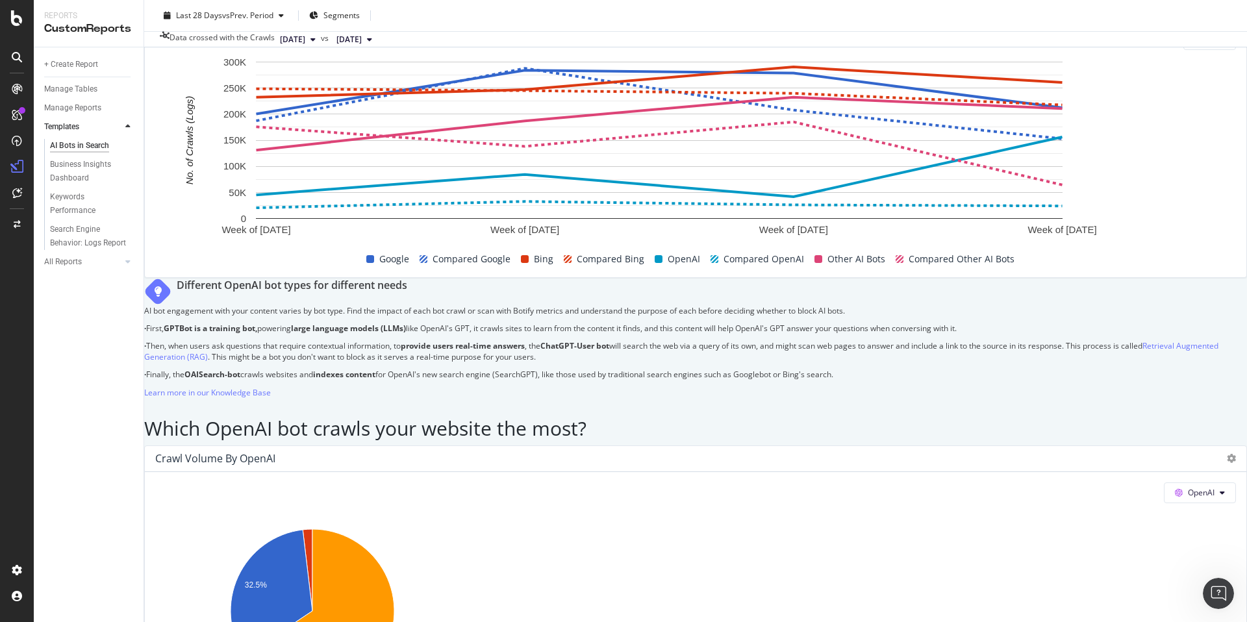
scroll to position [571, 0]
